Goal: Navigation & Orientation: Find specific page/section

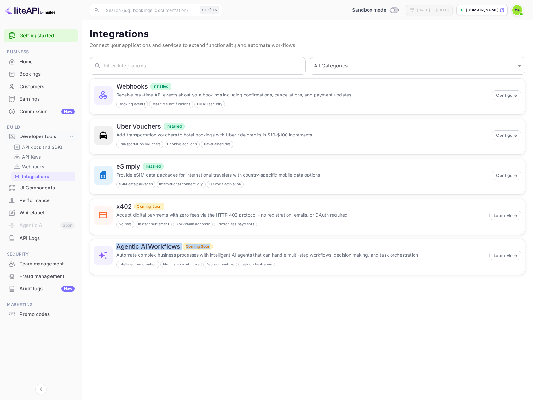
click at [31, 11] on img at bounding box center [30, 10] width 50 height 10
click at [27, 62] on div "Home" at bounding box center [47, 61] width 55 height 7
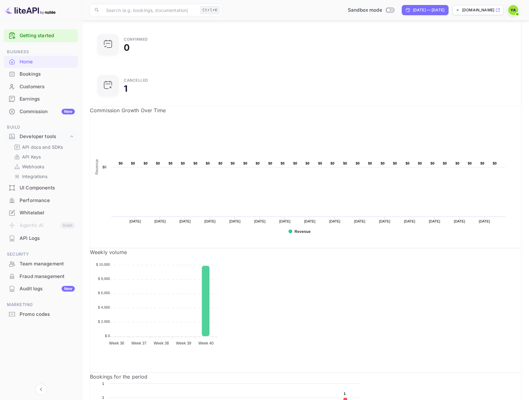
scroll to position [82, 0]
click at [30, 148] on p "API docs and SDKs" at bounding box center [42, 147] width 41 height 7
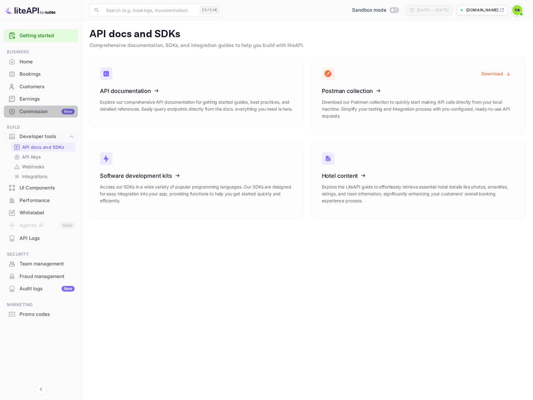
click at [29, 113] on div "Commission New" at bounding box center [47, 111] width 55 height 7
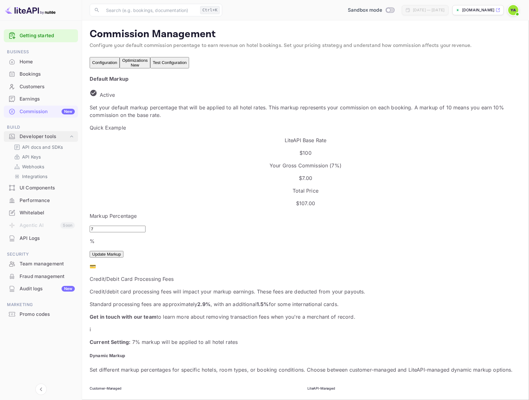
scroll to position [107, 261]
click at [28, 60] on div "Home" at bounding box center [47, 61] width 55 height 7
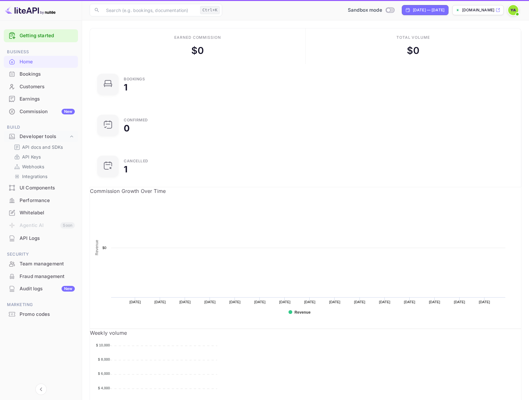
scroll to position [98, 135]
